Goal: Task Accomplishment & Management: Use online tool/utility

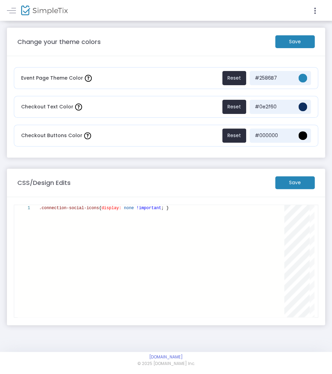
click at [135, 238] on div ".connection-social-icons { display: none !important ; }" at bounding box center [164, 261] width 250 height 112
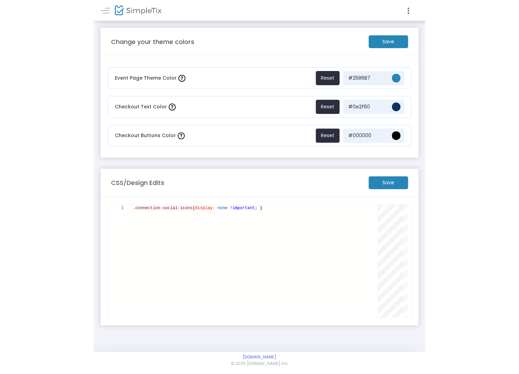
scroll to position [0, 134]
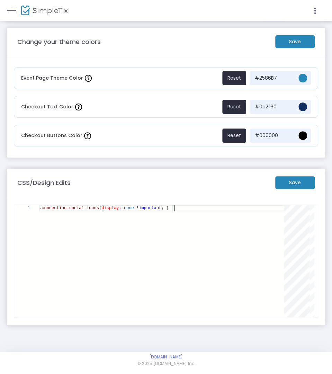
click at [135, 238] on div ".connection-social-icons { display: none !important ; }" at bounding box center [164, 261] width 250 height 112
